Goal: Task Accomplishment & Management: Manage account settings

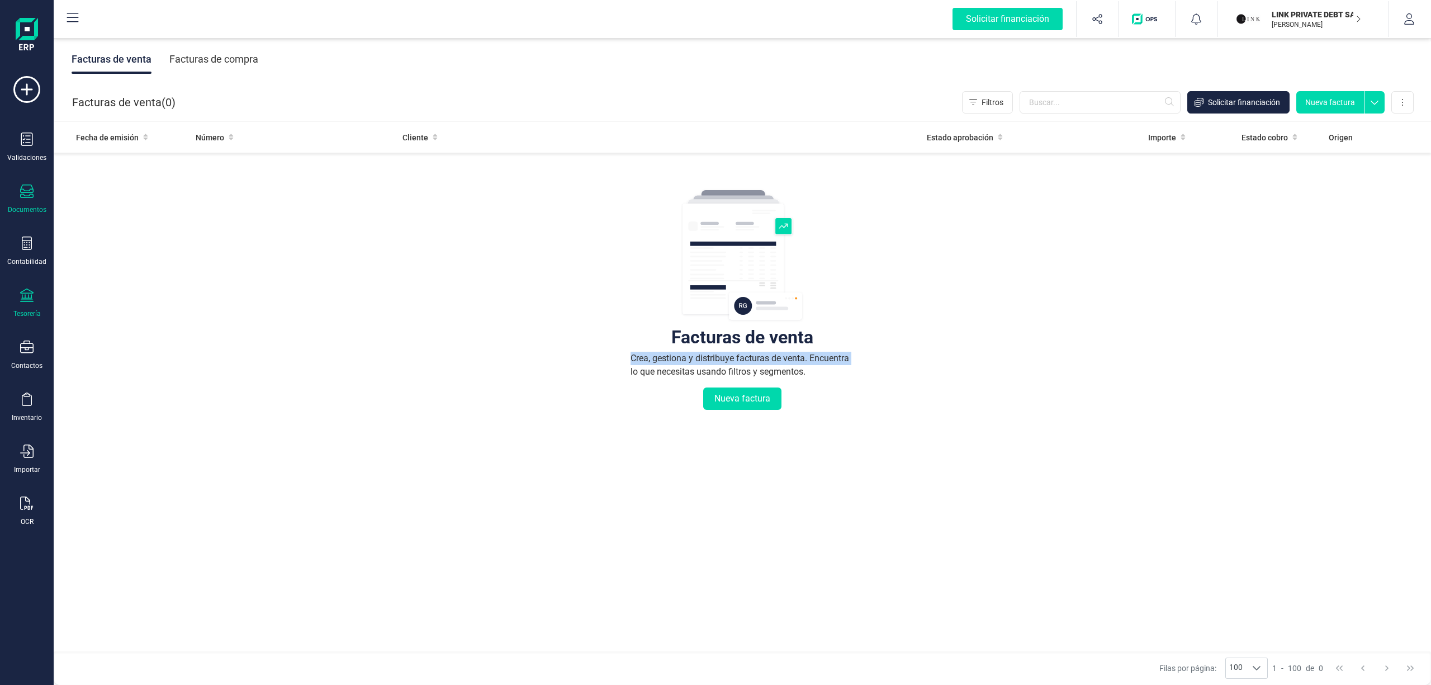
click at [19, 296] on div "Tesorería" at bounding box center [26, 304] width 45 height 30
click at [123, 191] on span "Cuentas bancarias" at bounding box center [136, 190] width 98 height 13
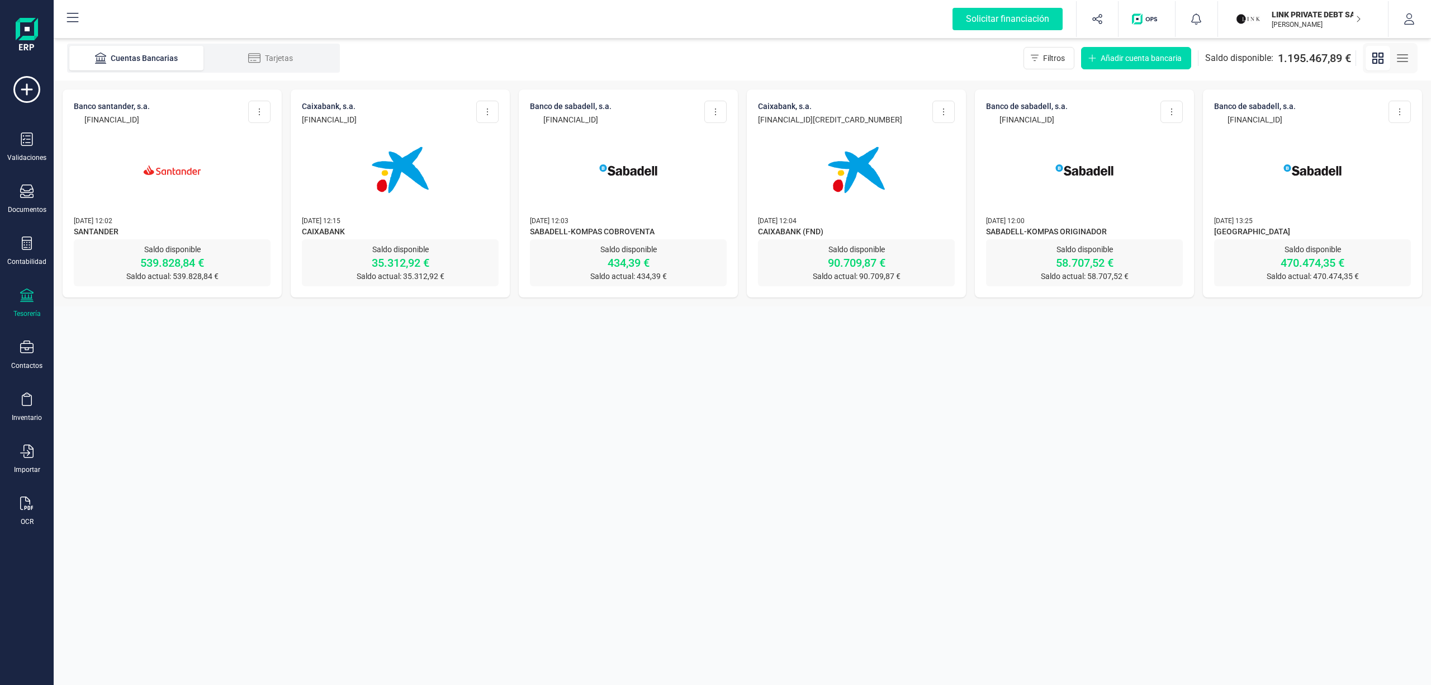
click at [1397, 63] on icon "button" at bounding box center [1402, 57] width 13 height 13
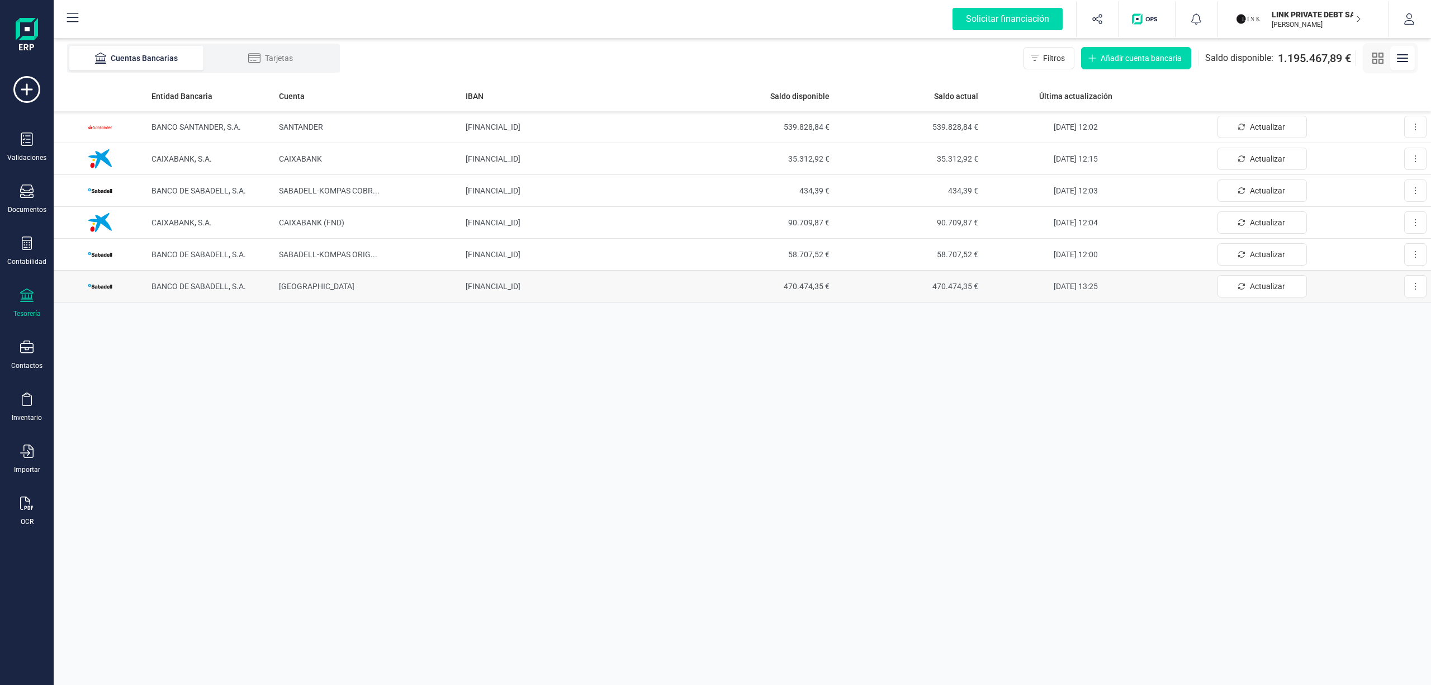
click at [549, 287] on td "[FINANCIAL_ID]" at bounding box center [573, 287] width 224 height 32
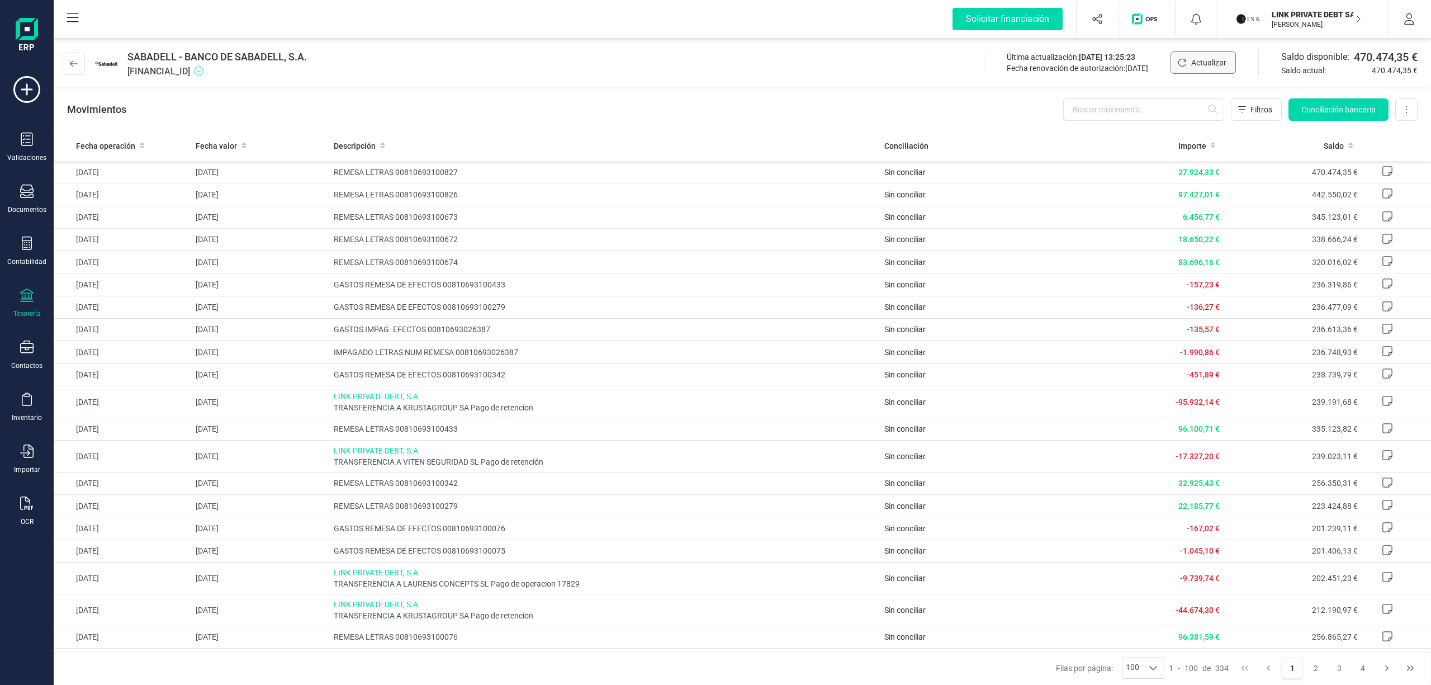
click at [1194, 60] on span "Actualizar" at bounding box center [1209, 62] width 35 height 11
